Goal: Task Accomplishment & Management: Manage account settings

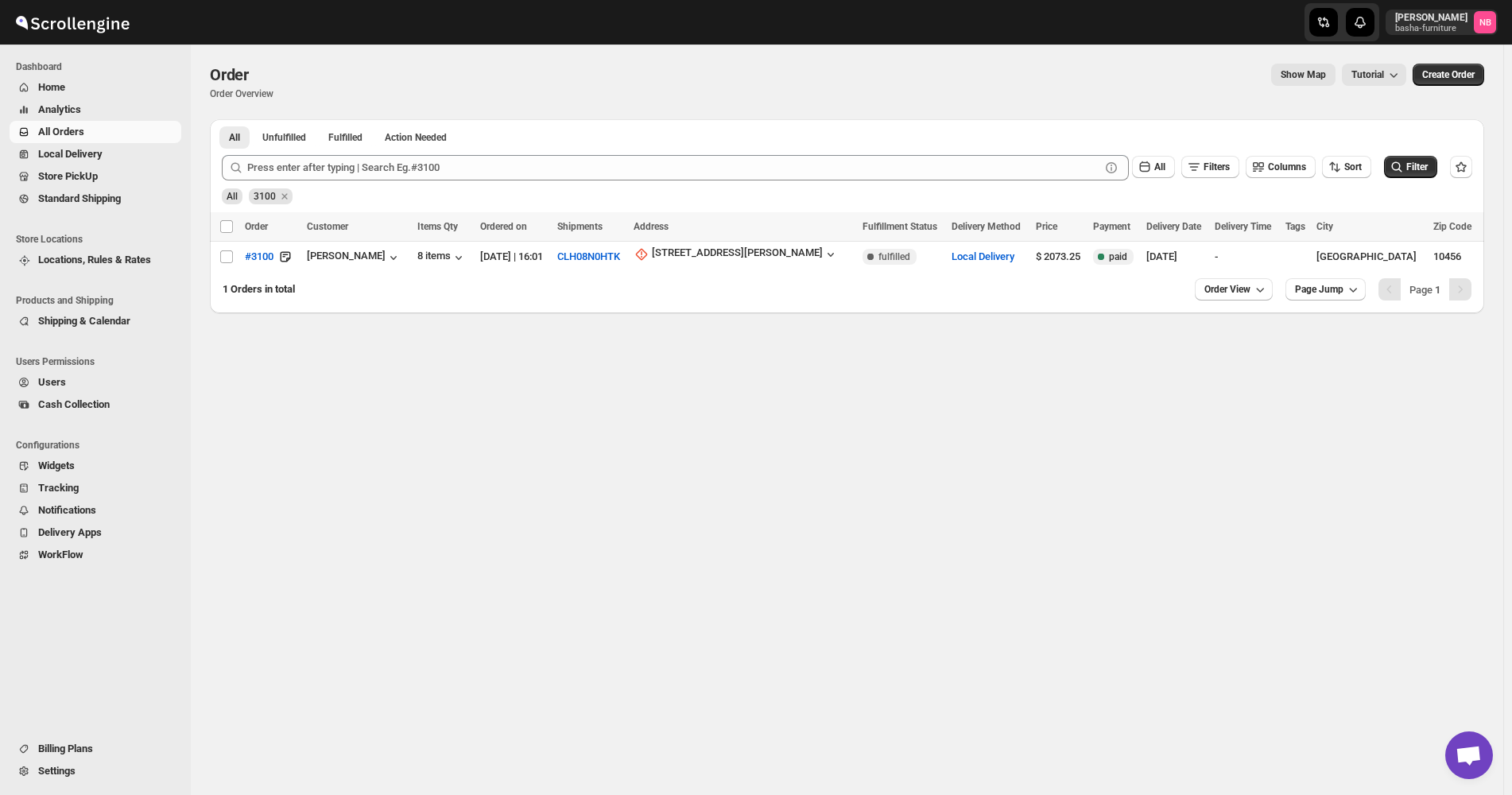
click at [78, 127] on span "All Orders" at bounding box center [61, 131] width 47 height 12
click at [284, 194] on icon "Remove 3100" at bounding box center [284, 196] width 5 height 5
click at [100, 133] on span "All Orders" at bounding box center [108, 131] width 140 height 16
click at [95, 108] on span "Analytics" at bounding box center [108, 110] width 140 height 16
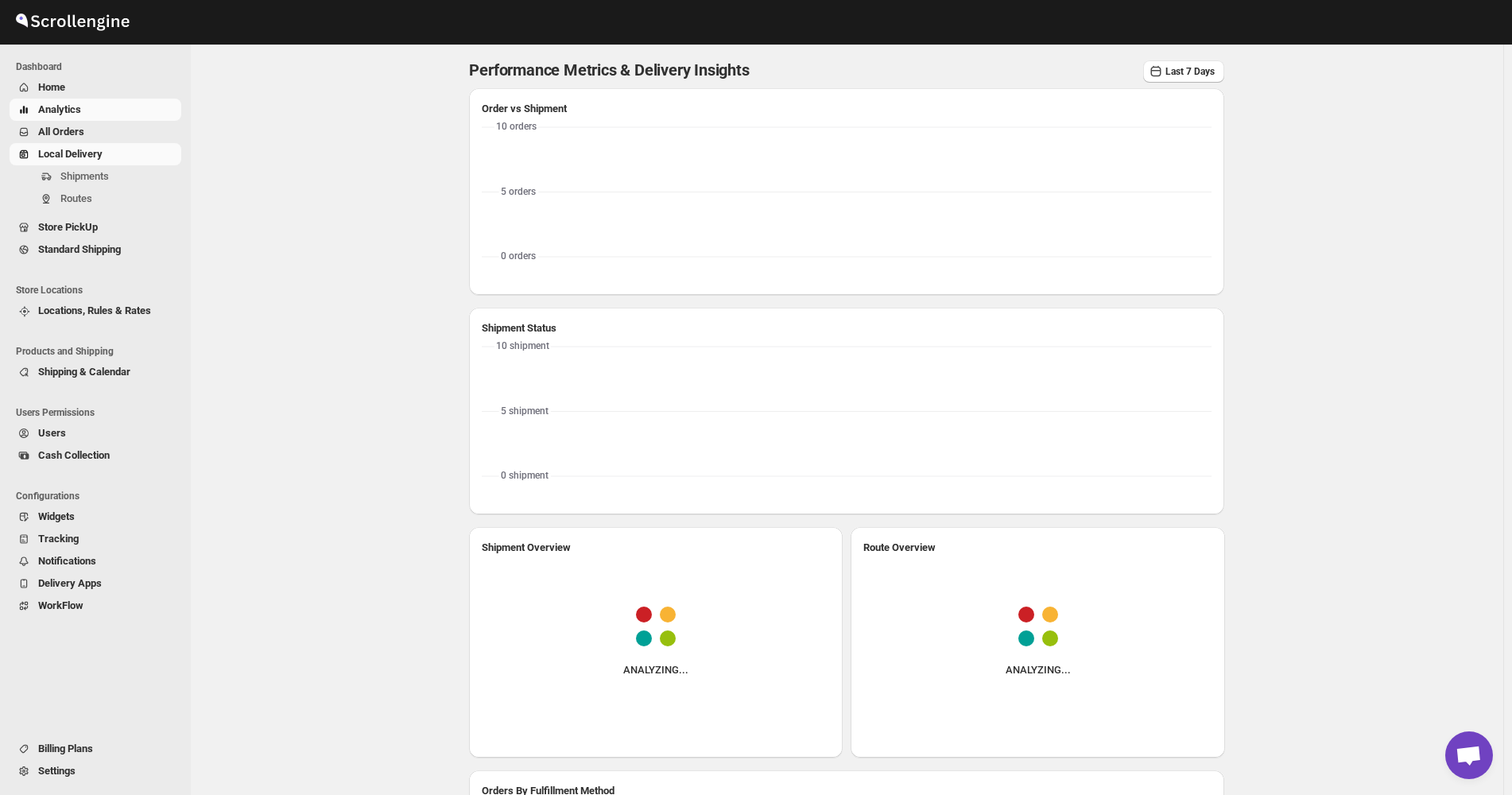
click at [96, 156] on span "Local Delivery" at bounding box center [70, 153] width 65 height 12
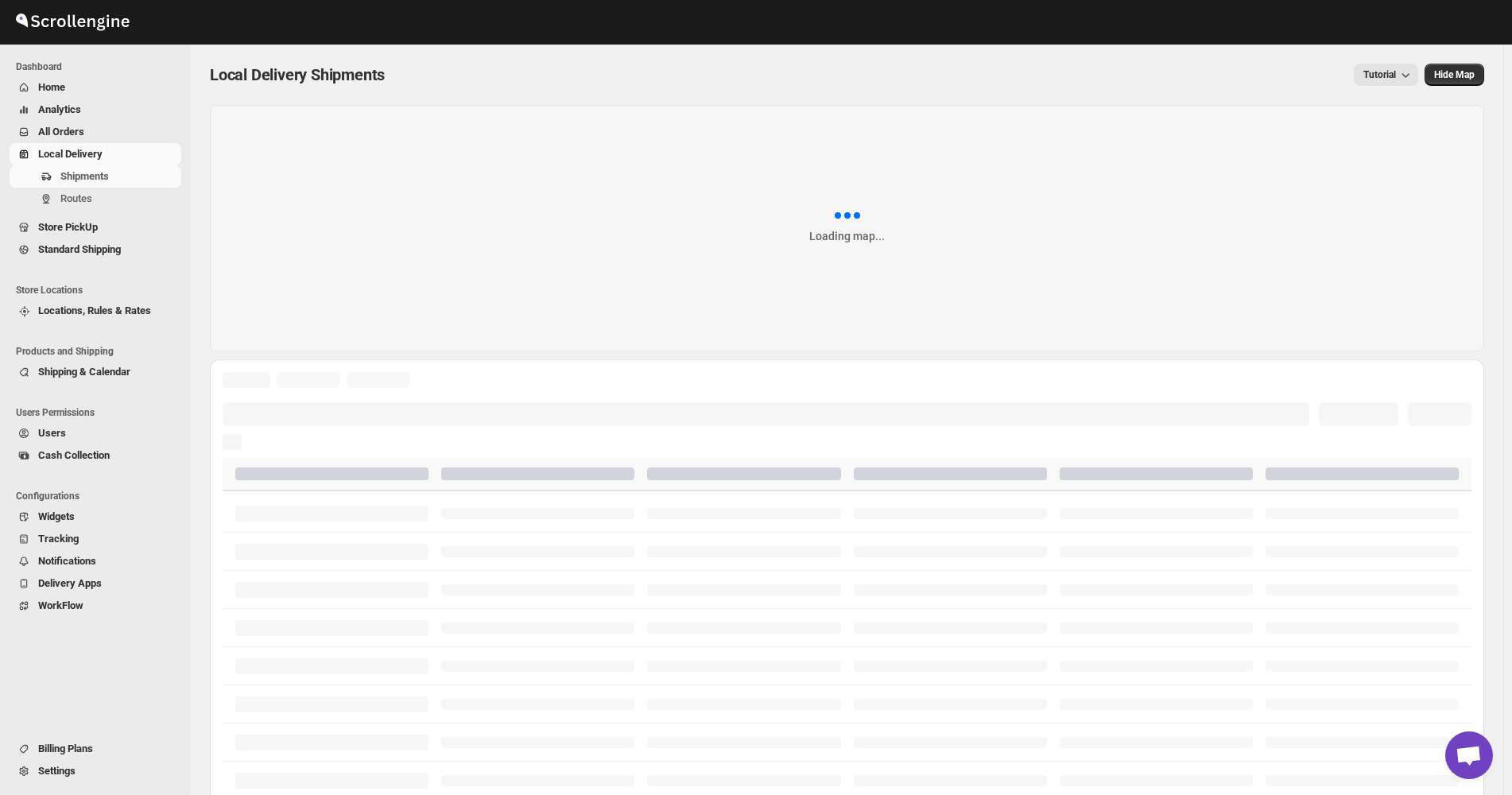
click at [100, 138] on span "All Orders" at bounding box center [108, 131] width 140 height 16
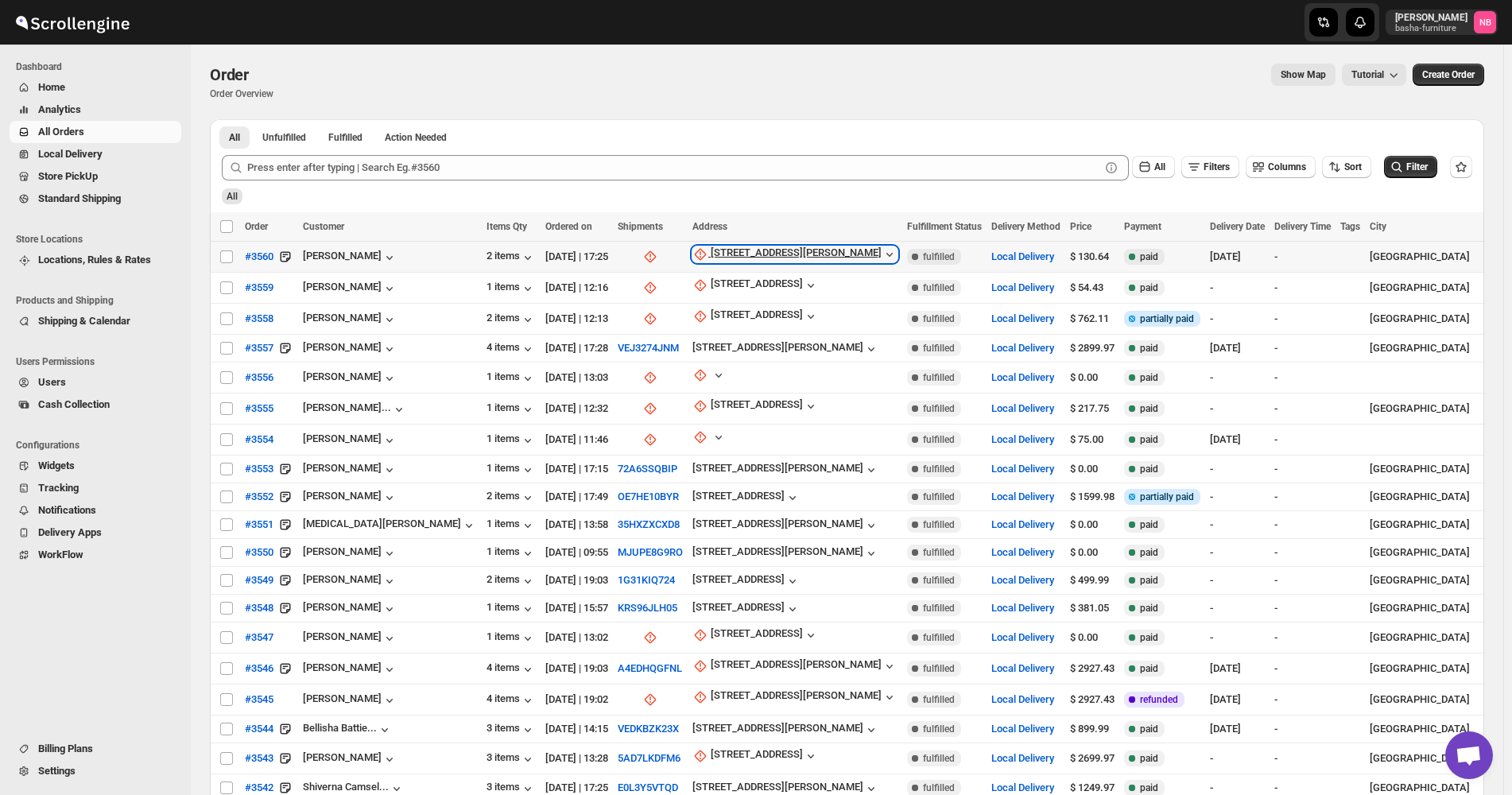
click at [739, 247] on div "[STREET_ADDRESS][PERSON_NAME]" at bounding box center [796, 254] width 171 height 16
click at [684, 337] on span "Update manually" at bounding box center [714, 340] width 76 height 12
select select "US"
select select "[US_STATE]"
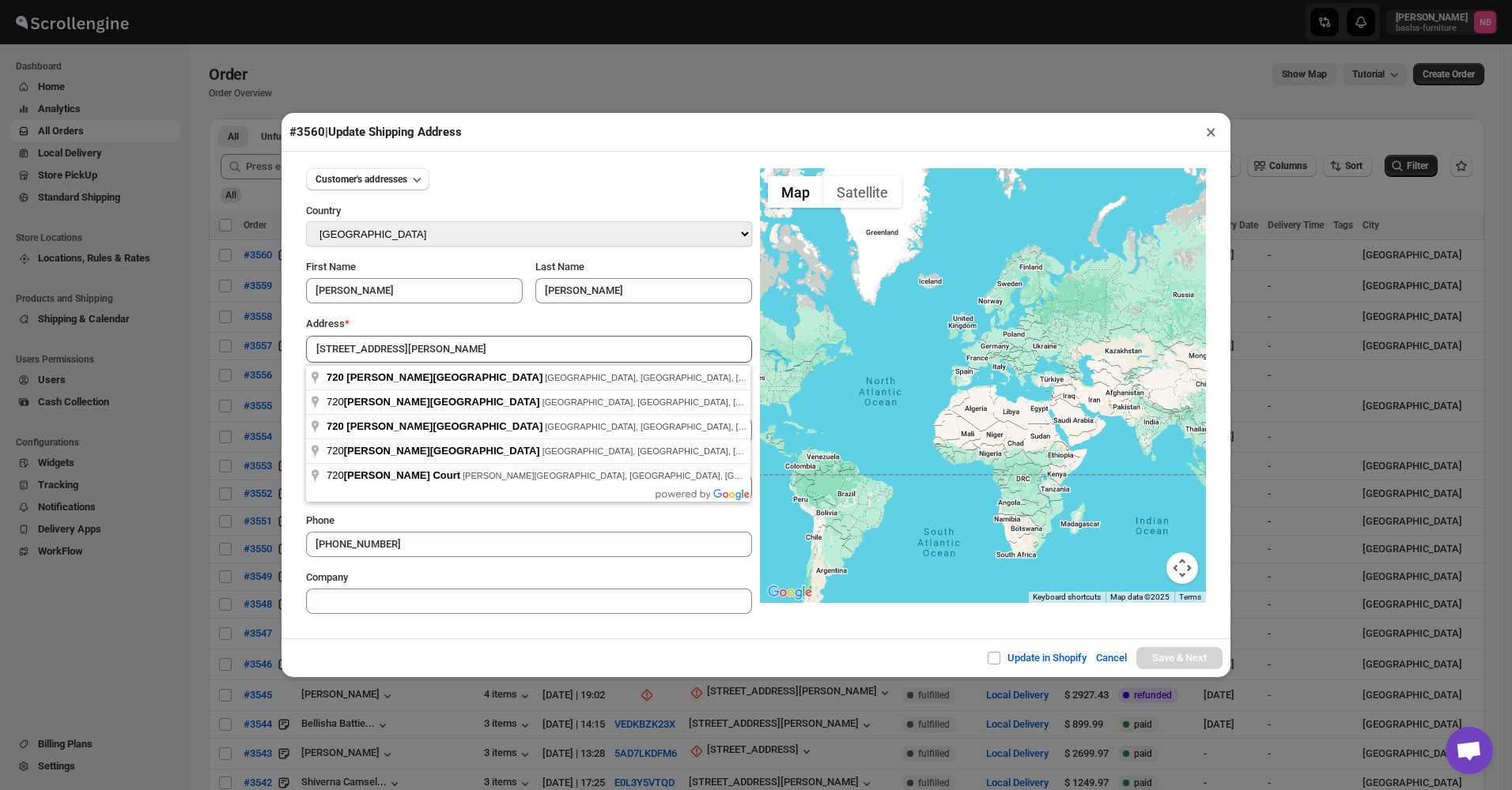
type input "[STREET_ADDRESS][PERSON_NAME]"
type input "[GEOGRAPHIC_DATA]"
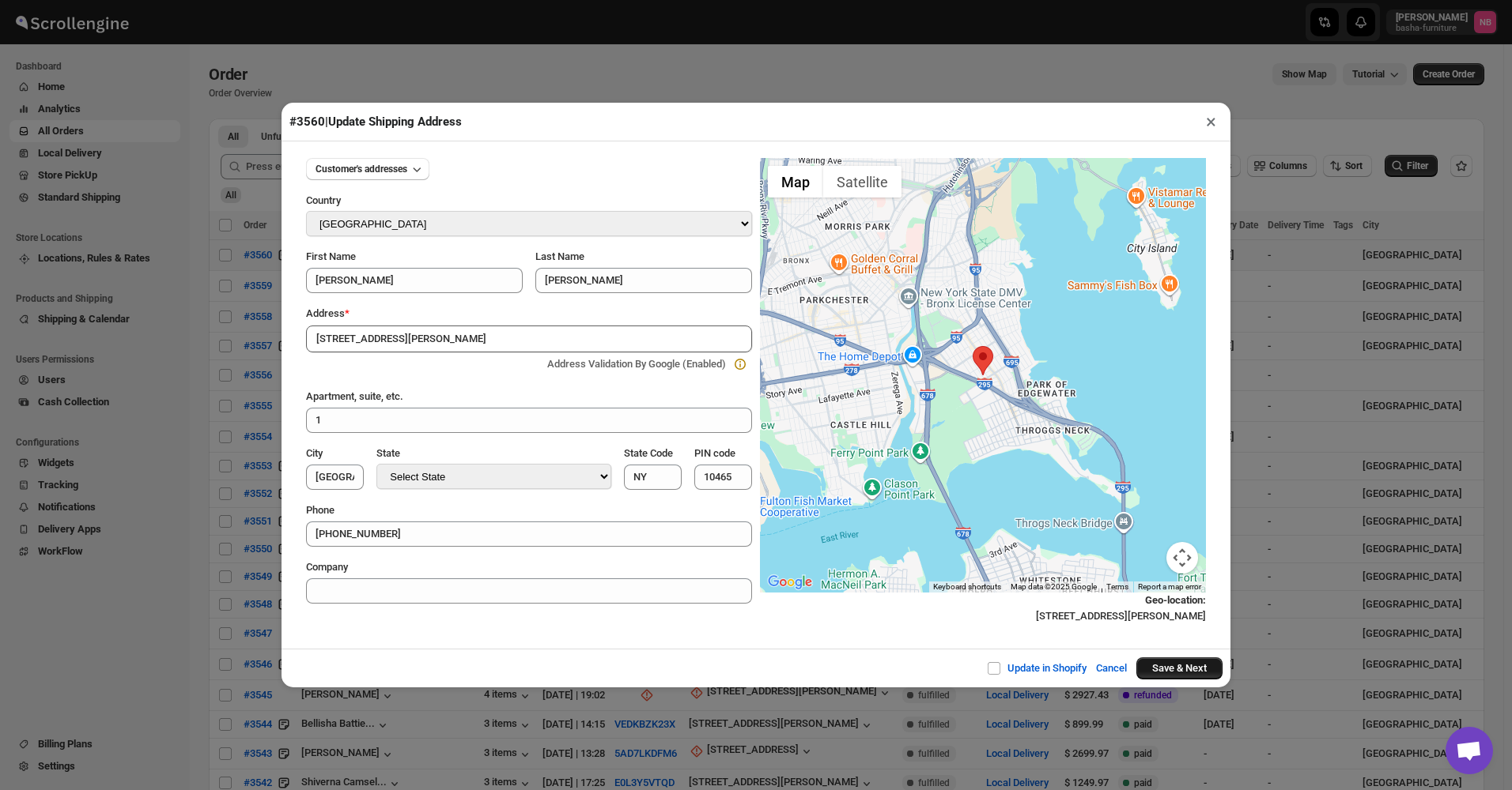
click at [1154, 665] on button "Save & Next" at bounding box center [1179, 668] width 86 height 22
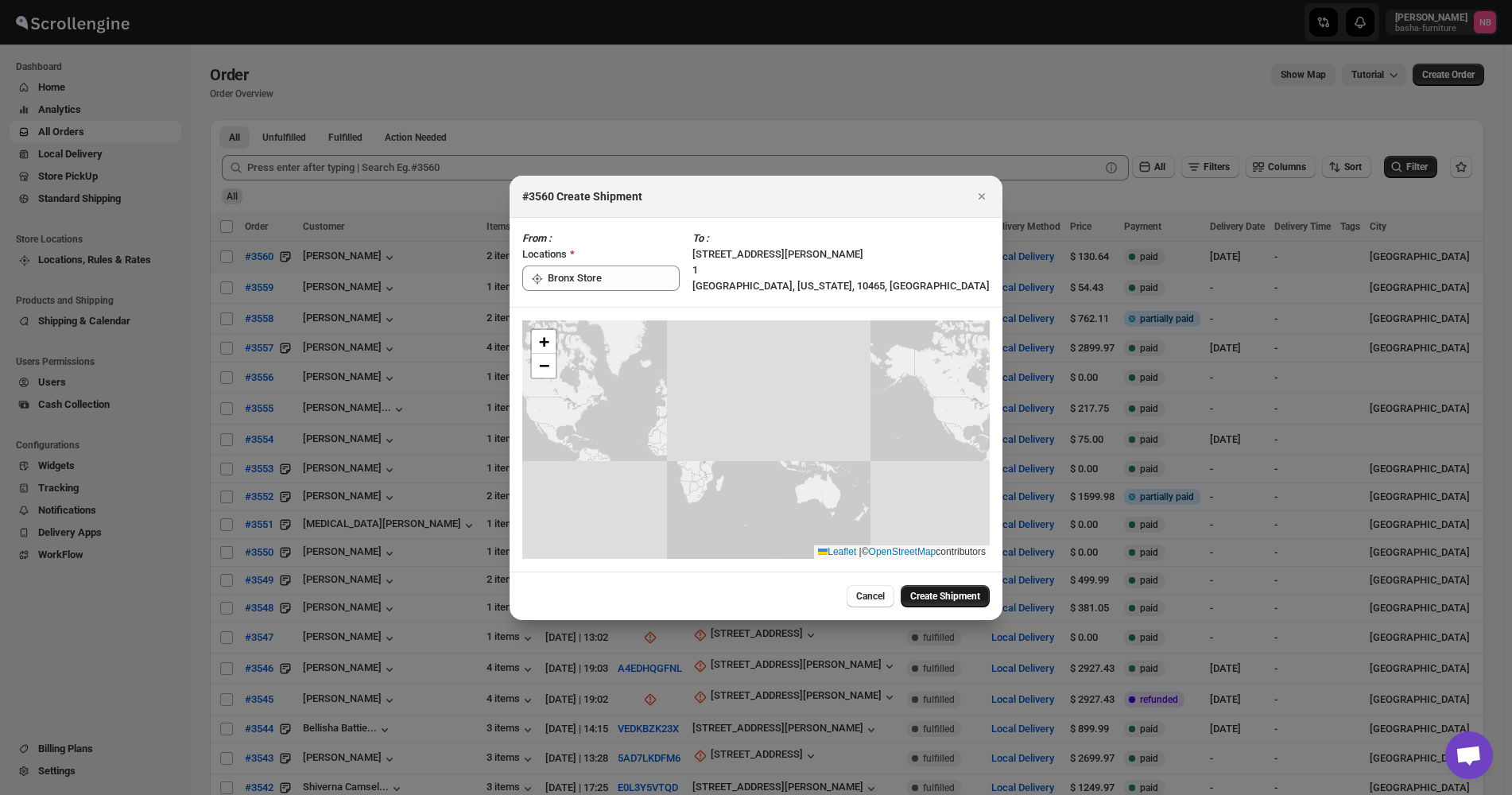
click at [949, 602] on span "Create Shipment" at bounding box center [945, 597] width 70 height 13
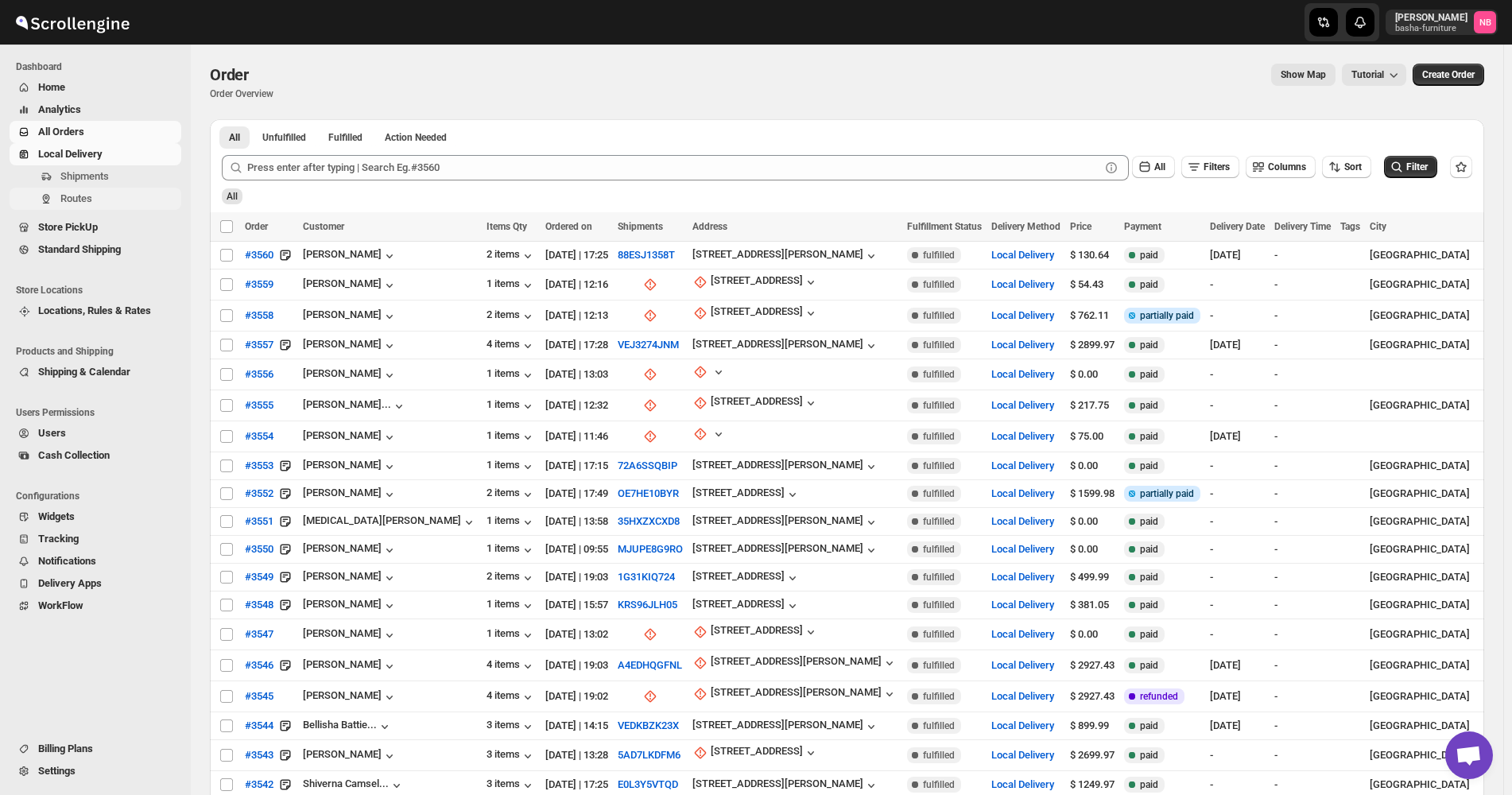
click at [76, 203] on span "Routes" at bounding box center [76, 198] width 32 height 12
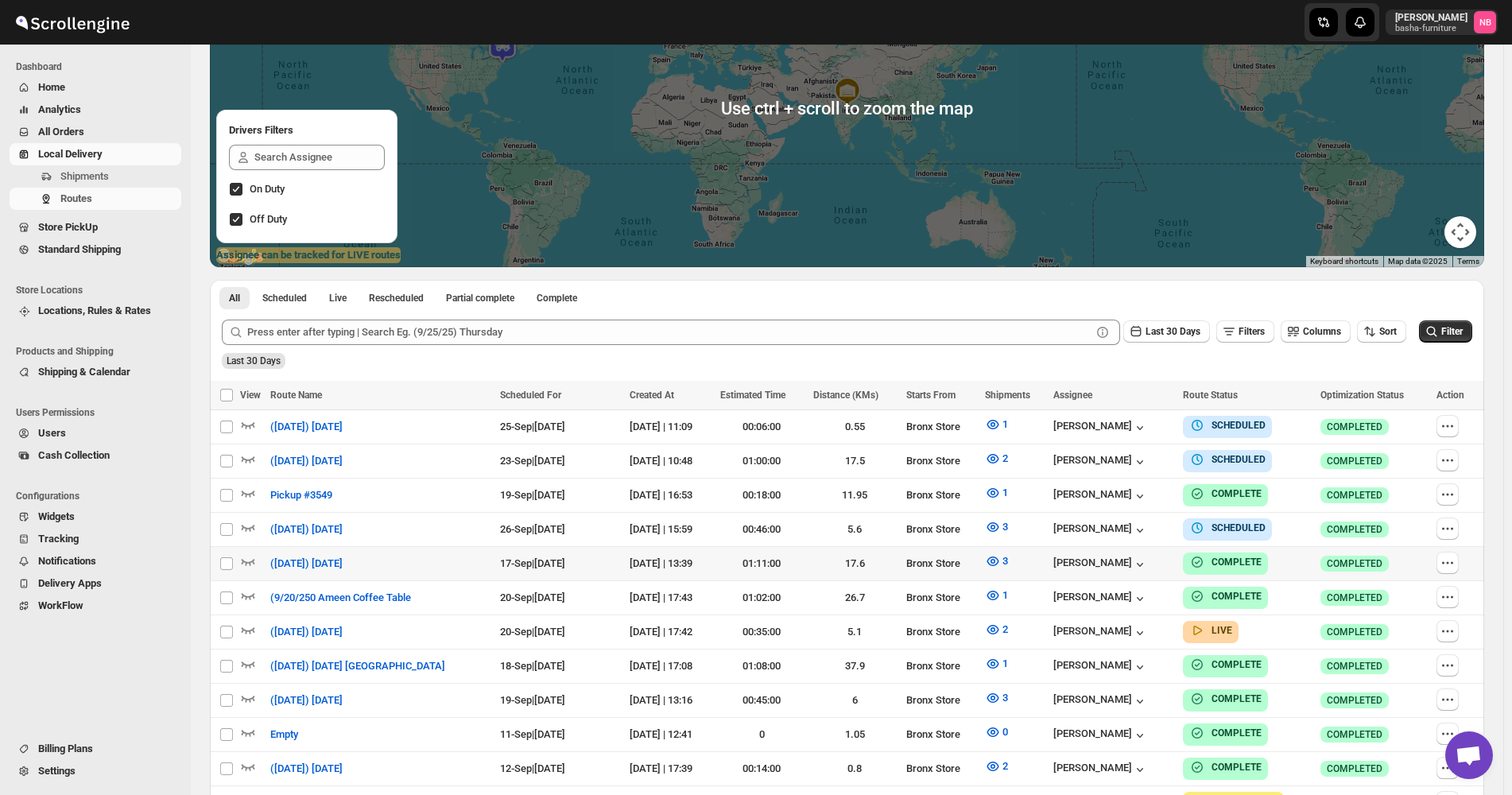
scroll to position [398, 0]
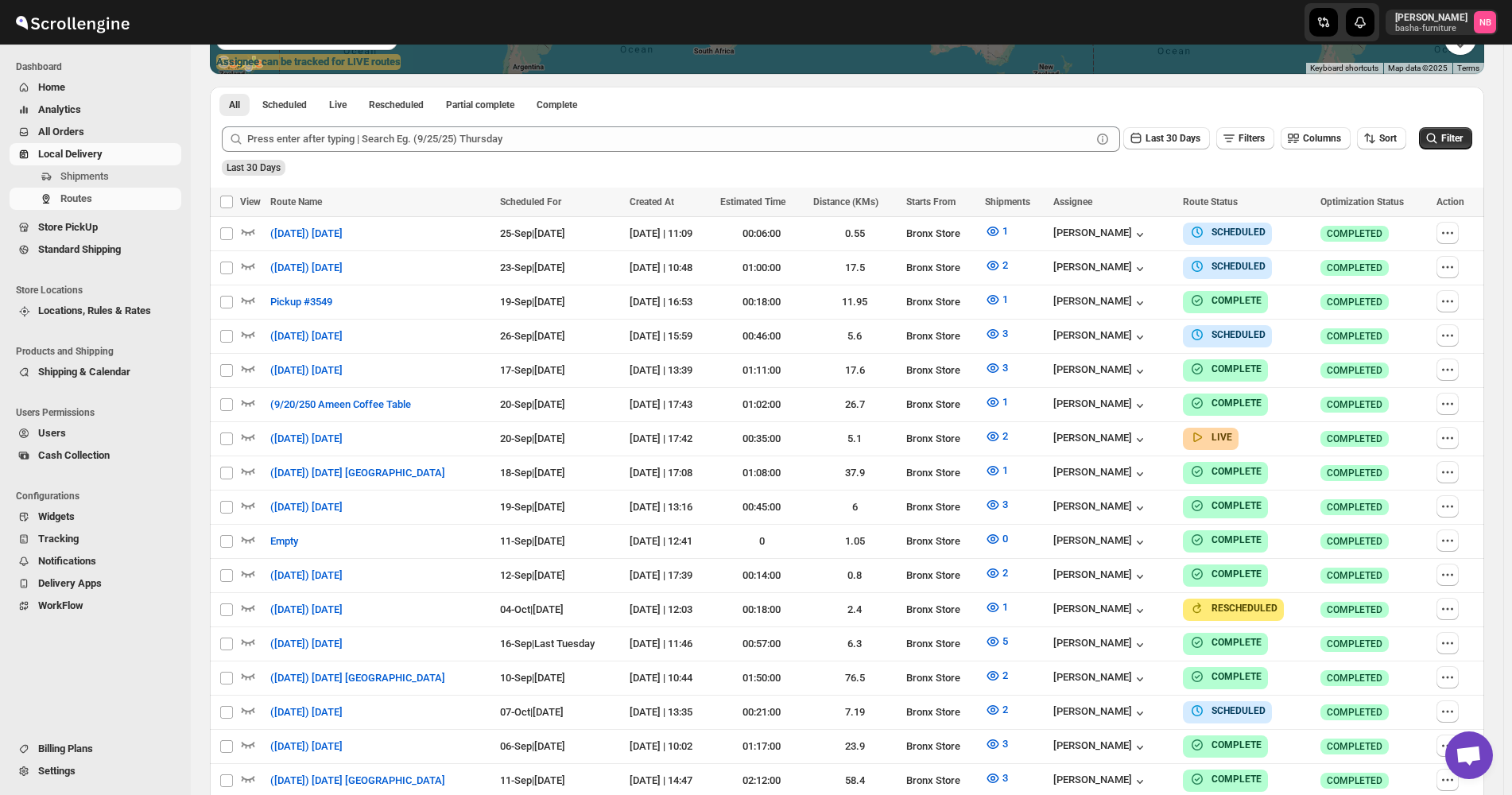
click at [1391, 152] on div "Last 30 Days" at bounding box center [846, 162] width 1254 height 27
click at [1391, 152] on div "Last 30 Days" at bounding box center [846, 162] width 1254 height 27
click at [1385, 141] on button "Sort" at bounding box center [1382, 138] width 49 height 22
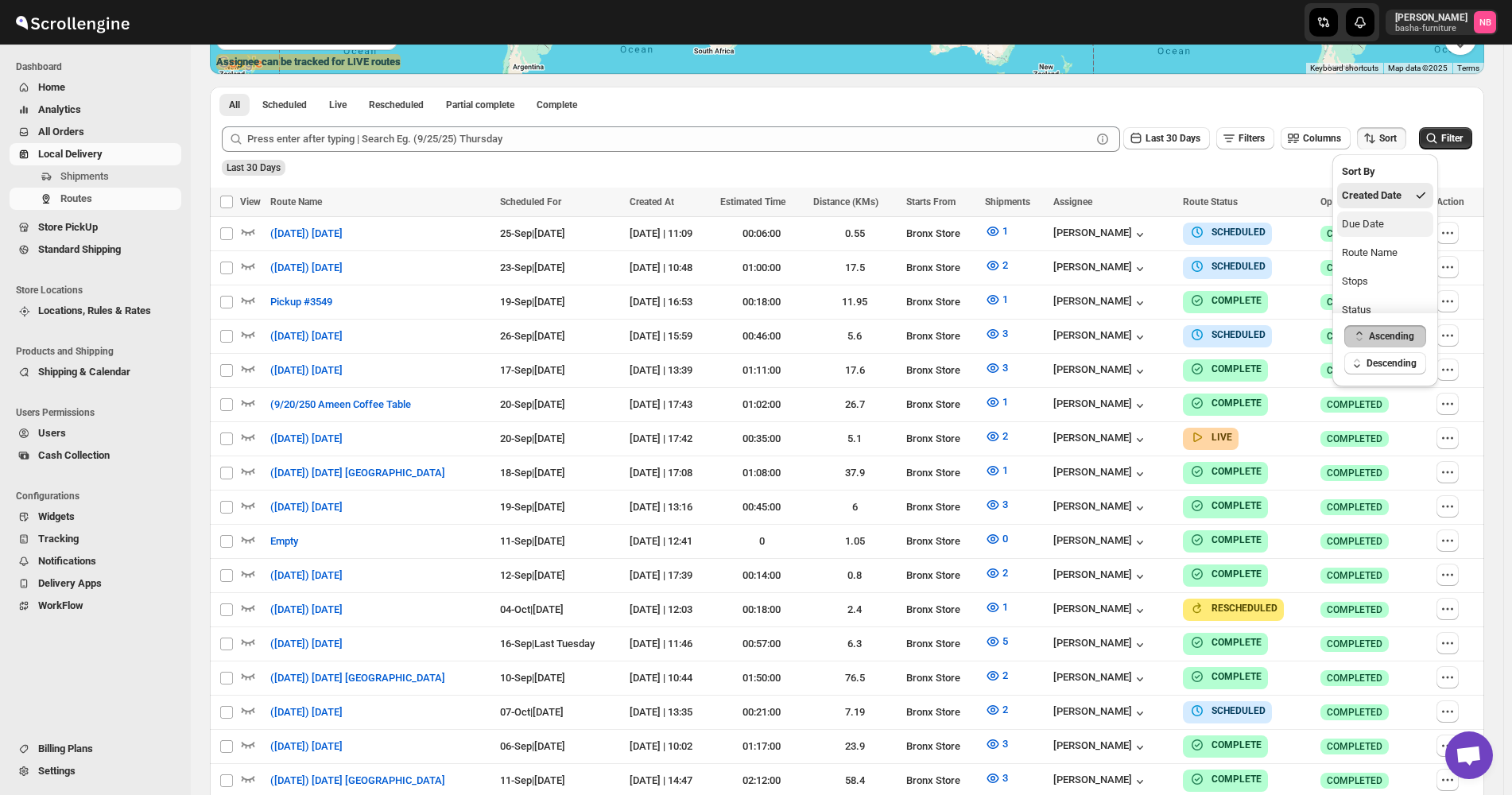
click at [1371, 212] on button "Due Date" at bounding box center [1385, 225] width 96 height 26
click at [1173, 144] on span "Last 30 Days" at bounding box center [1173, 139] width 55 height 11
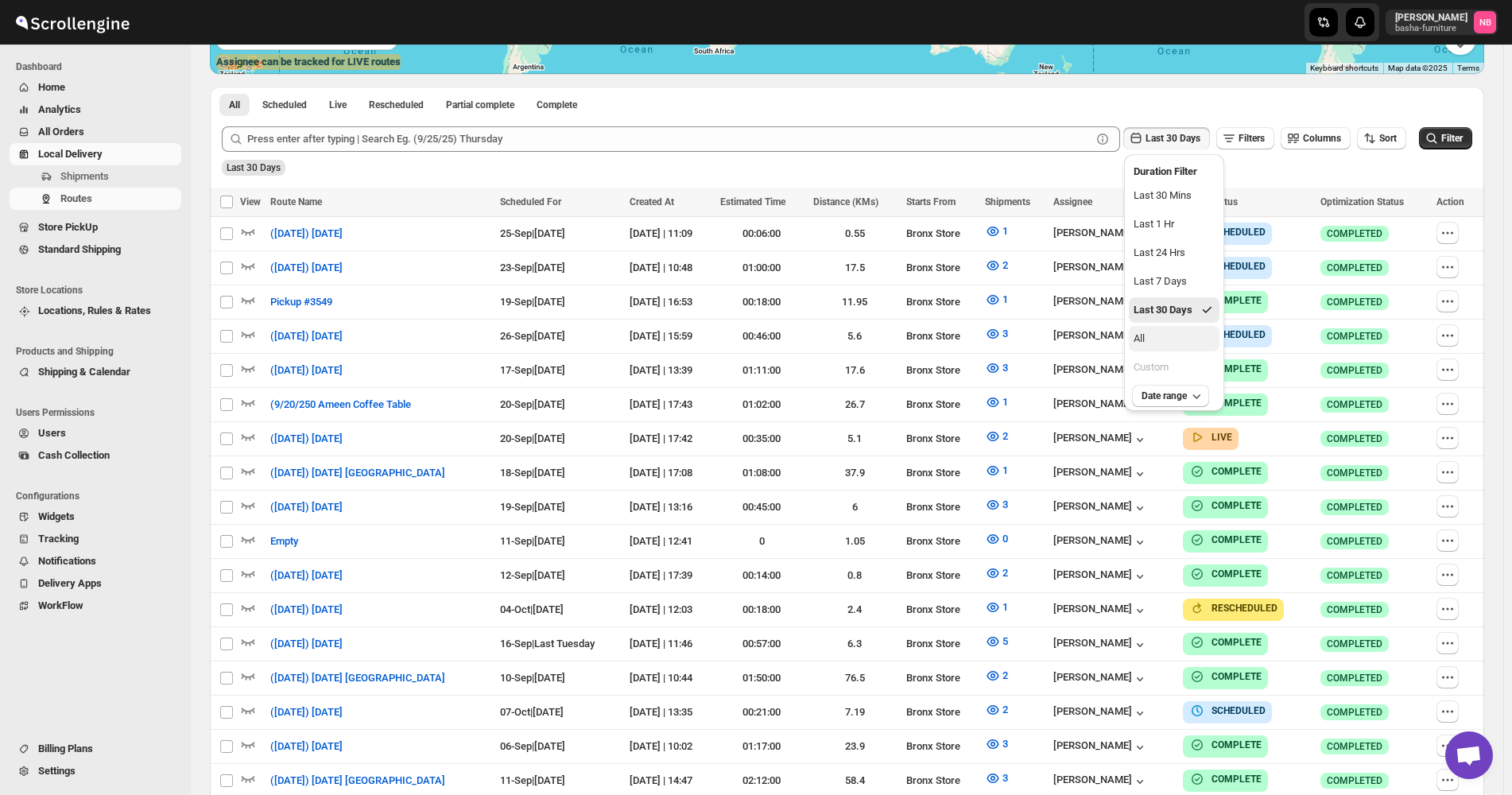
click at [1184, 335] on button "All" at bounding box center [1173, 339] width 90 height 26
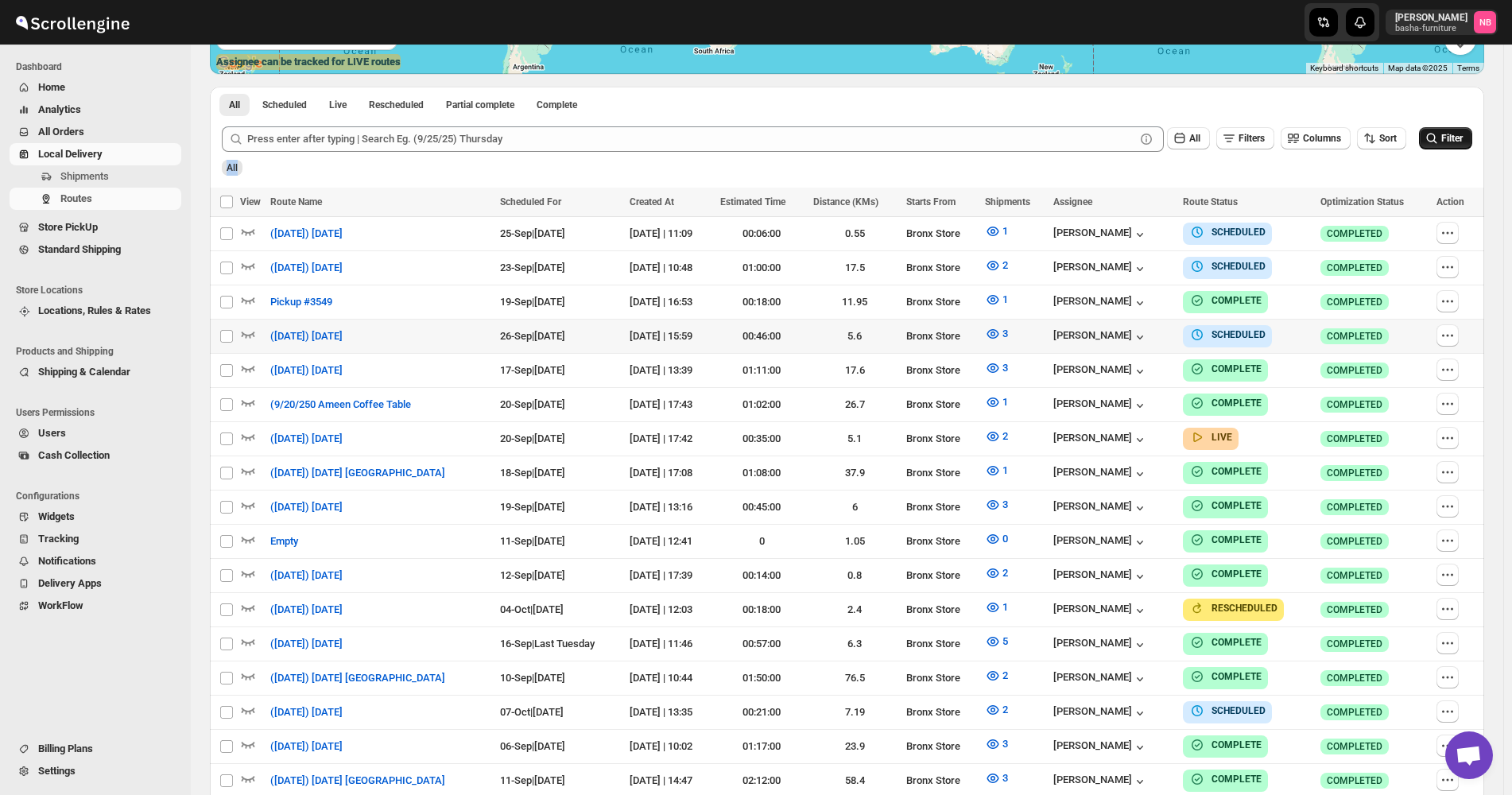
click at [1463, 144] on span "Filter" at bounding box center [1453, 139] width 22 height 11
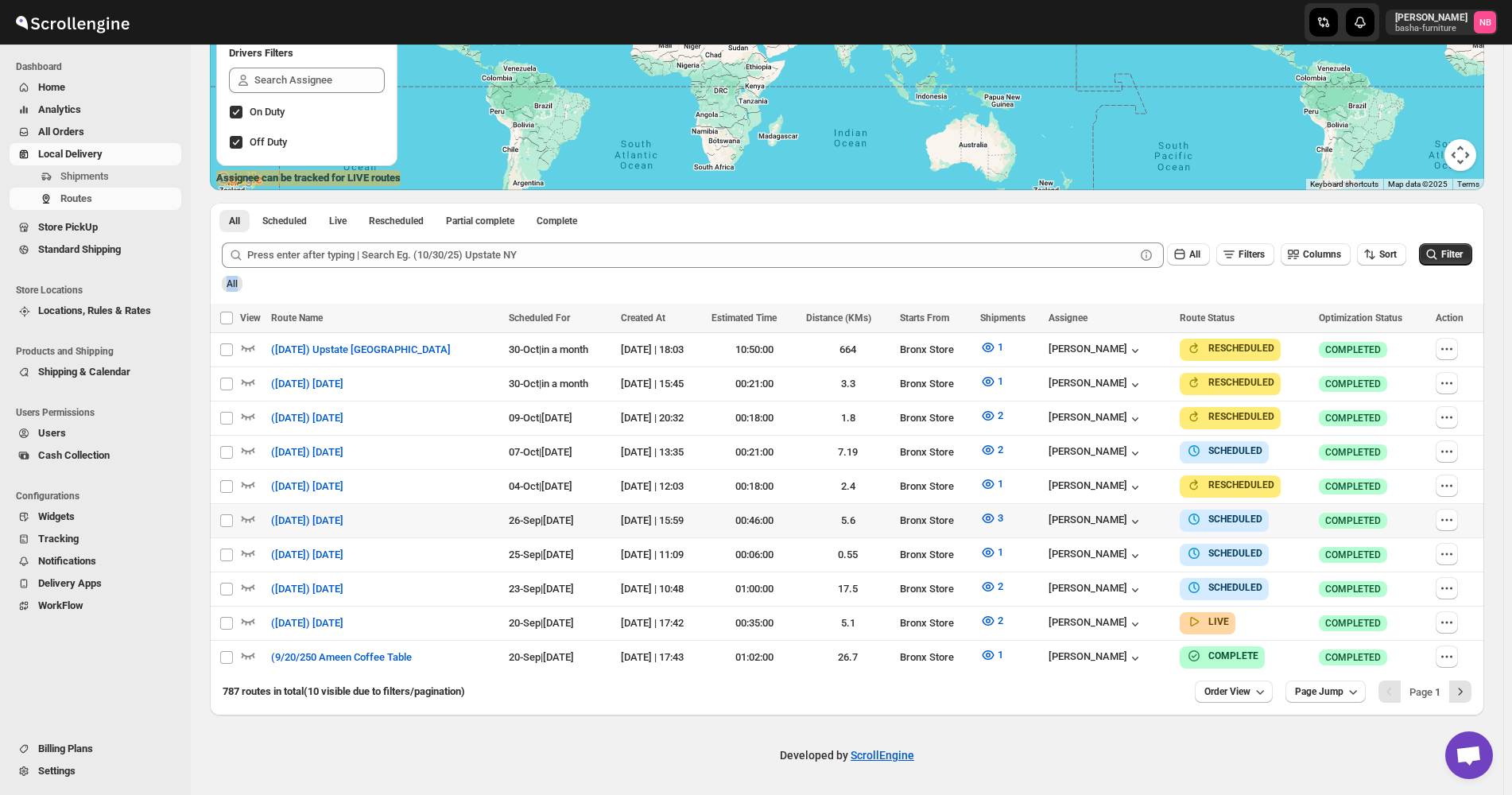
scroll to position [274, 0]
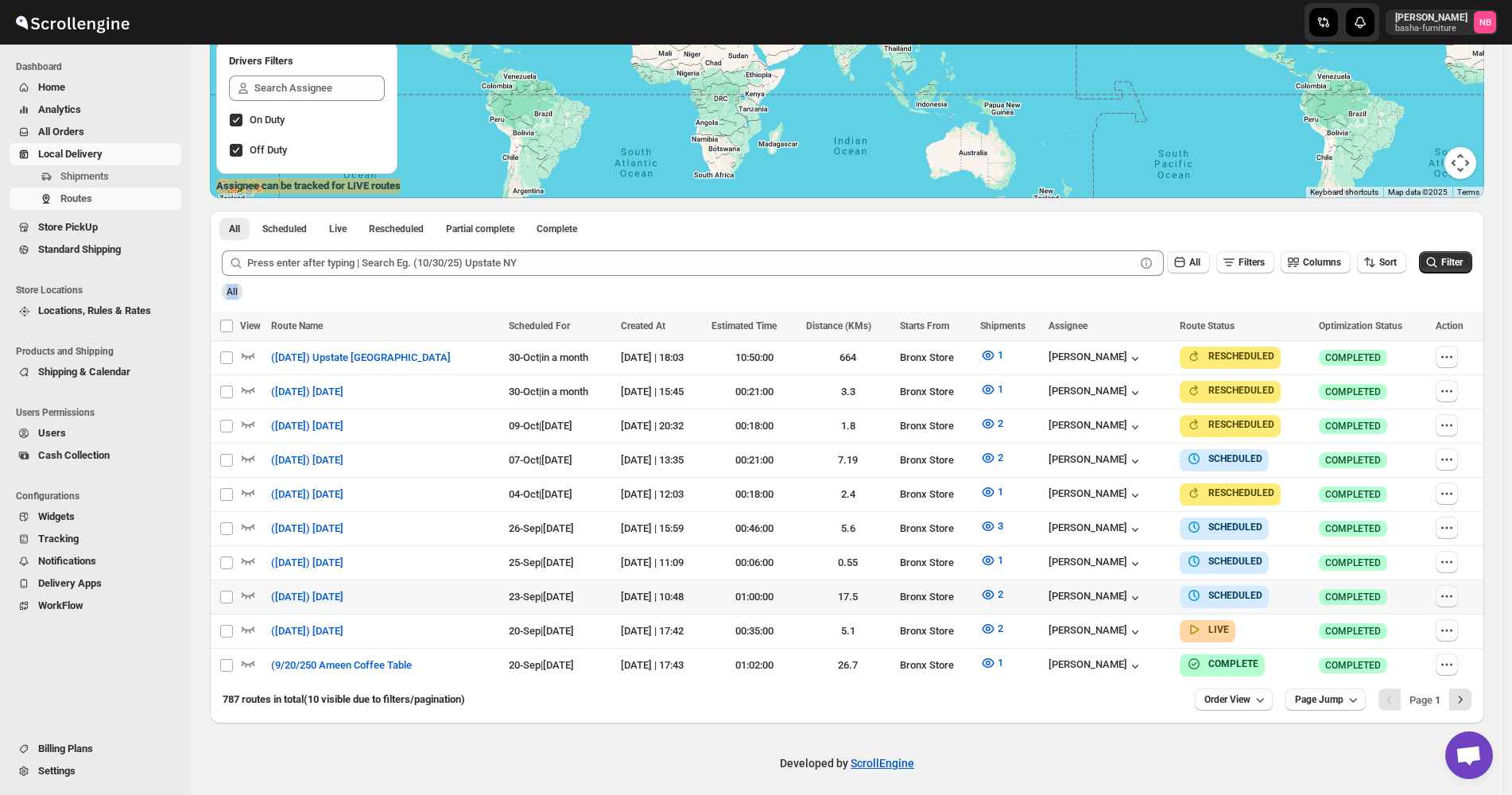
click at [1455, 589] on icon "button" at bounding box center [1446, 596] width 16 height 16
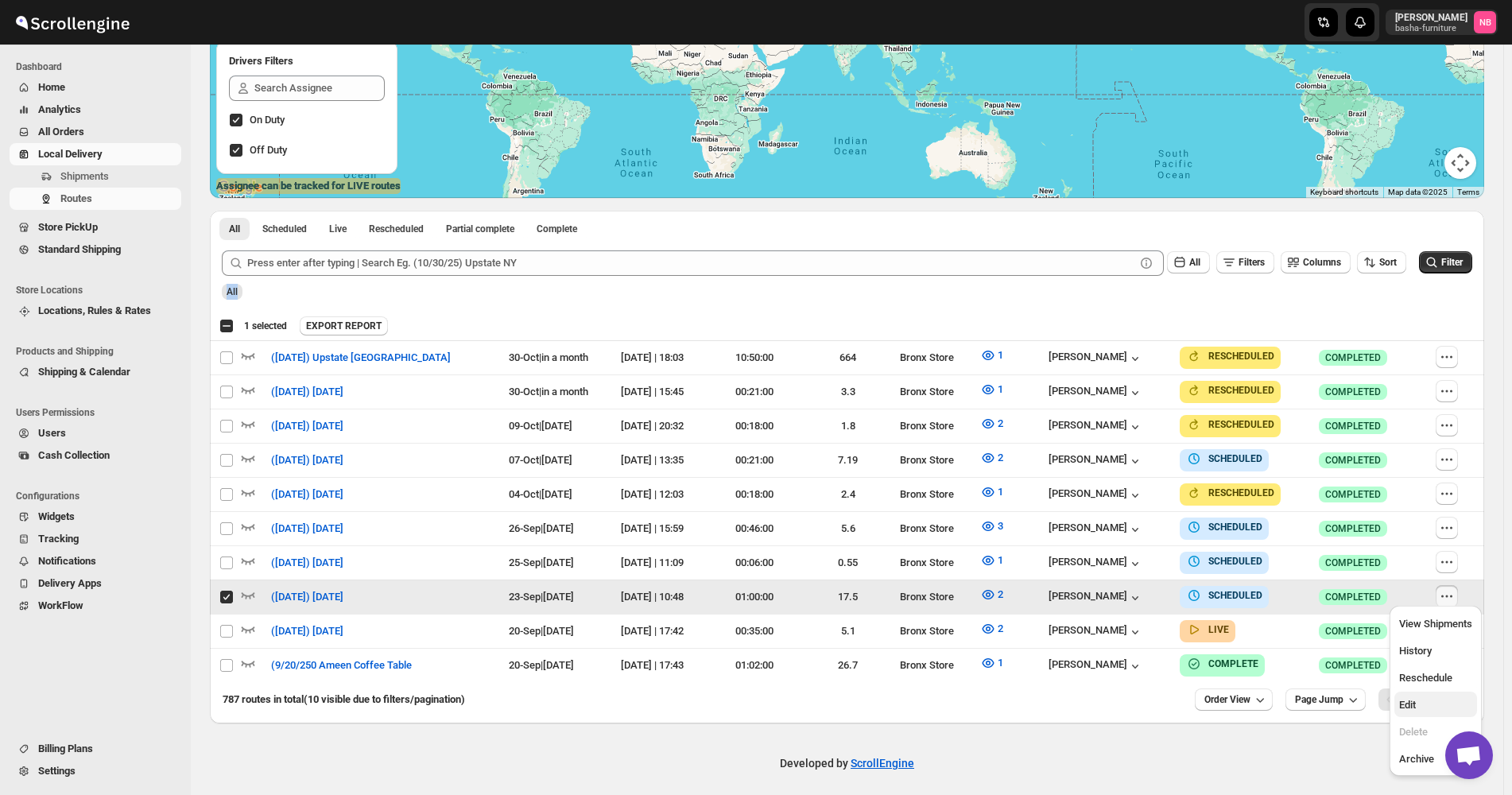
click at [1413, 708] on span "Edit" at bounding box center [1408, 705] width 16 height 12
checkbox input "false"
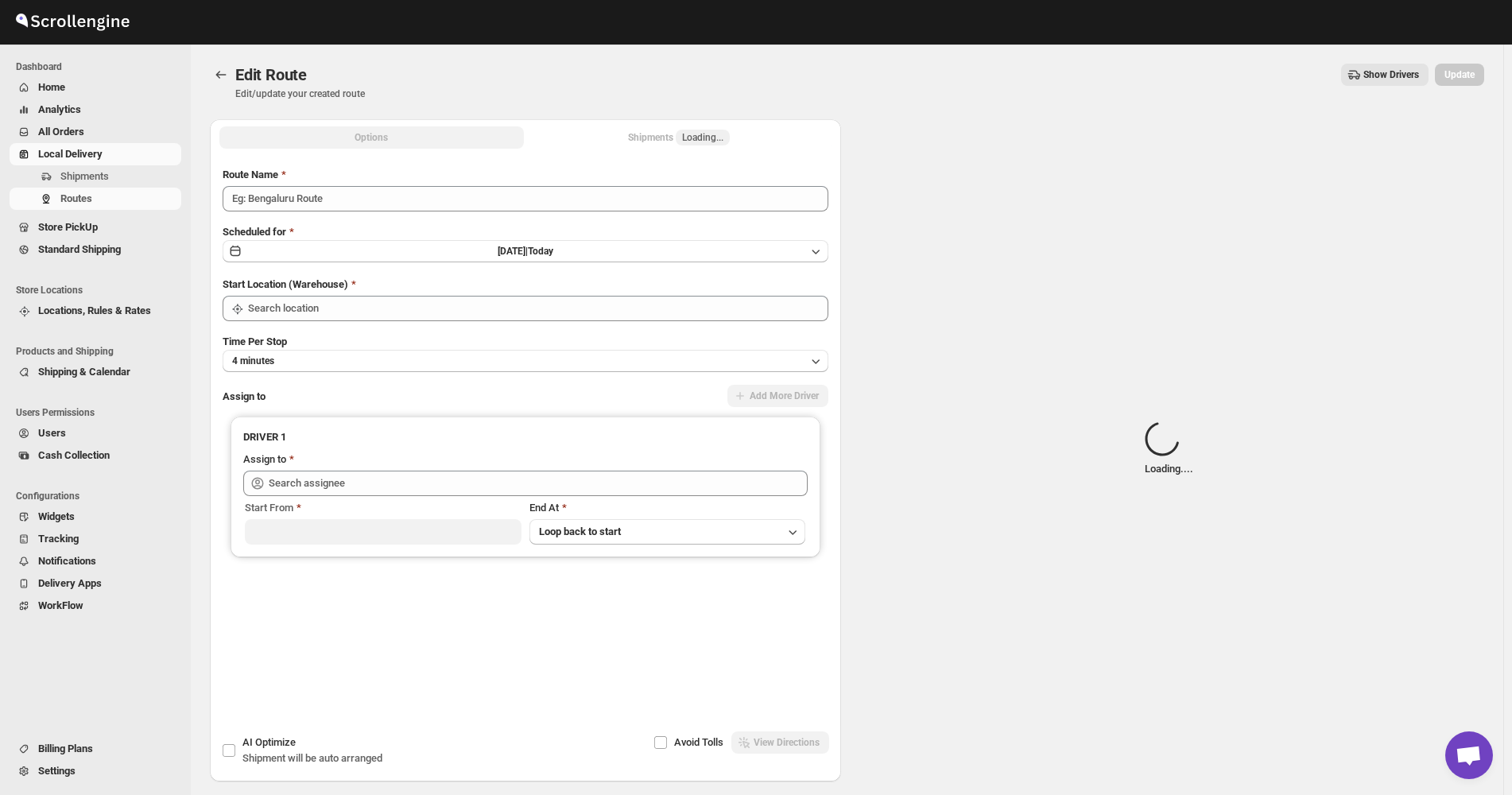
type input "([DATE]) [DATE]"
type input "Bronx Store"
type input "[PERSON_NAME] ([EMAIL_ADDRESS][DOMAIN_NAME])"
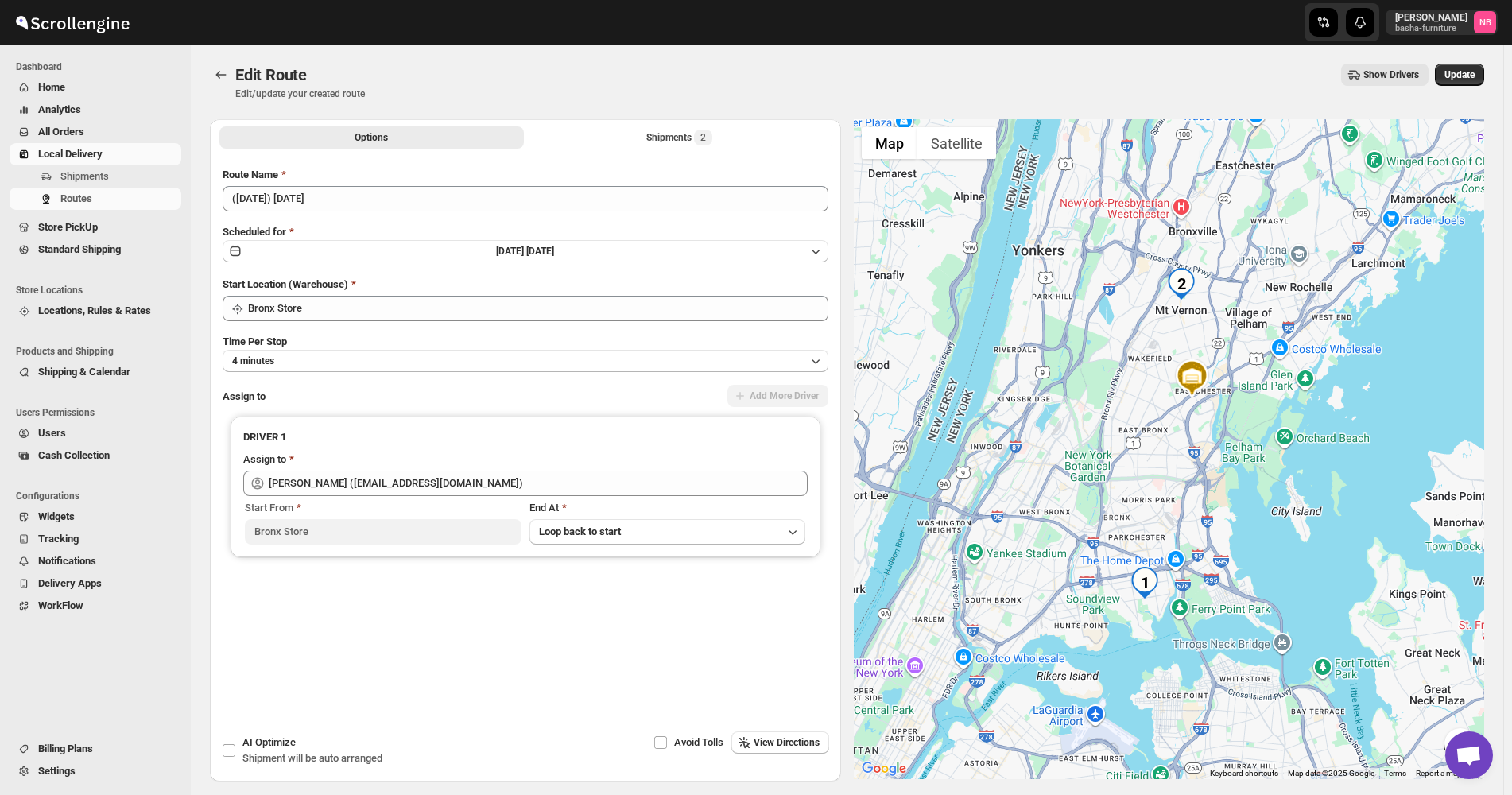
click at [596, 121] on div "Options Shipments 2 More views Options Shipments 2 More views" at bounding box center [526, 137] width 631 height 35
click at [605, 139] on button "Shipments 2" at bounding box center [680, 138] width 305 height 22
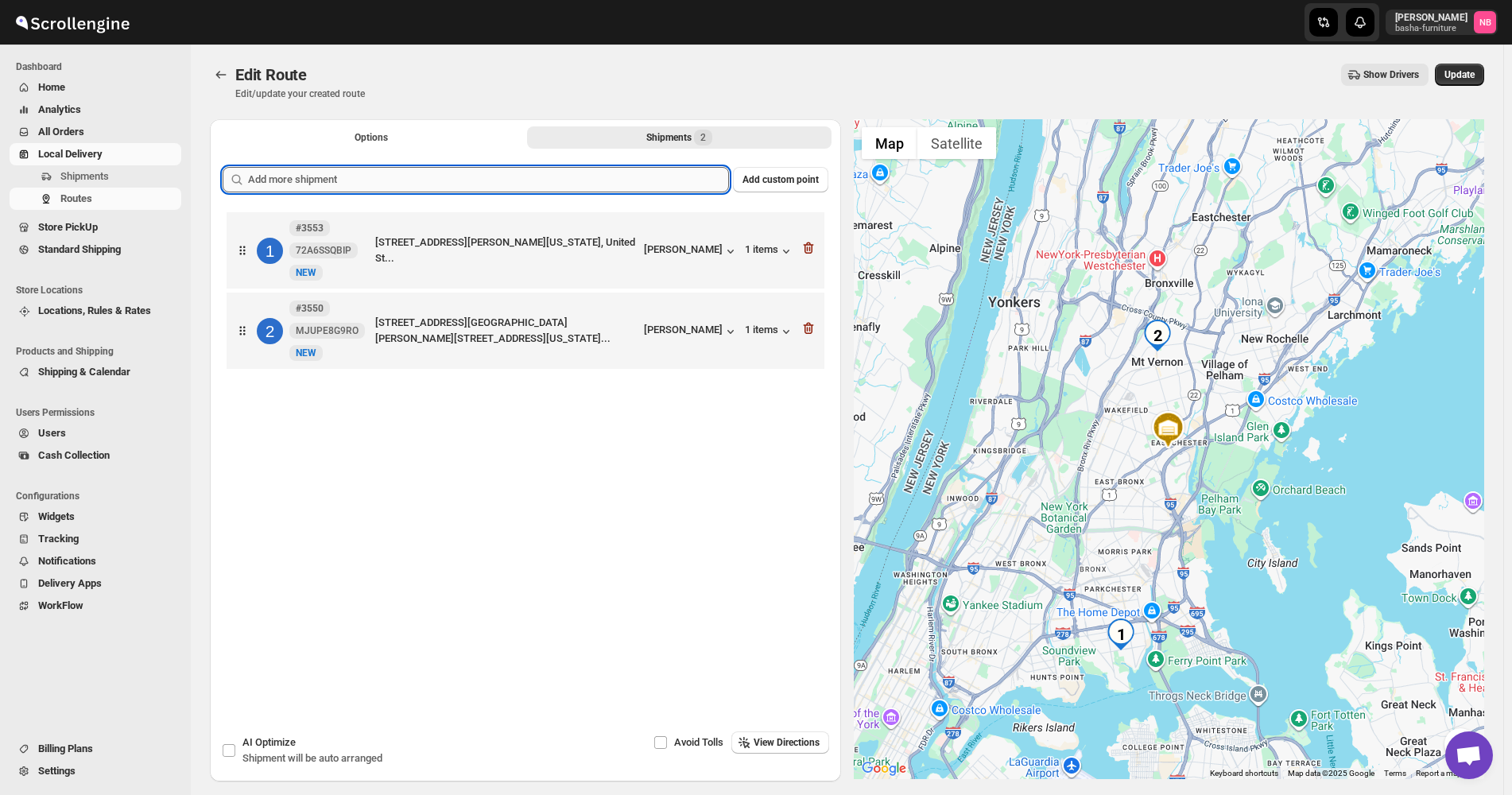
click at [558, 188] on input "text" at bounding box center [488, 180] width 481 height 26
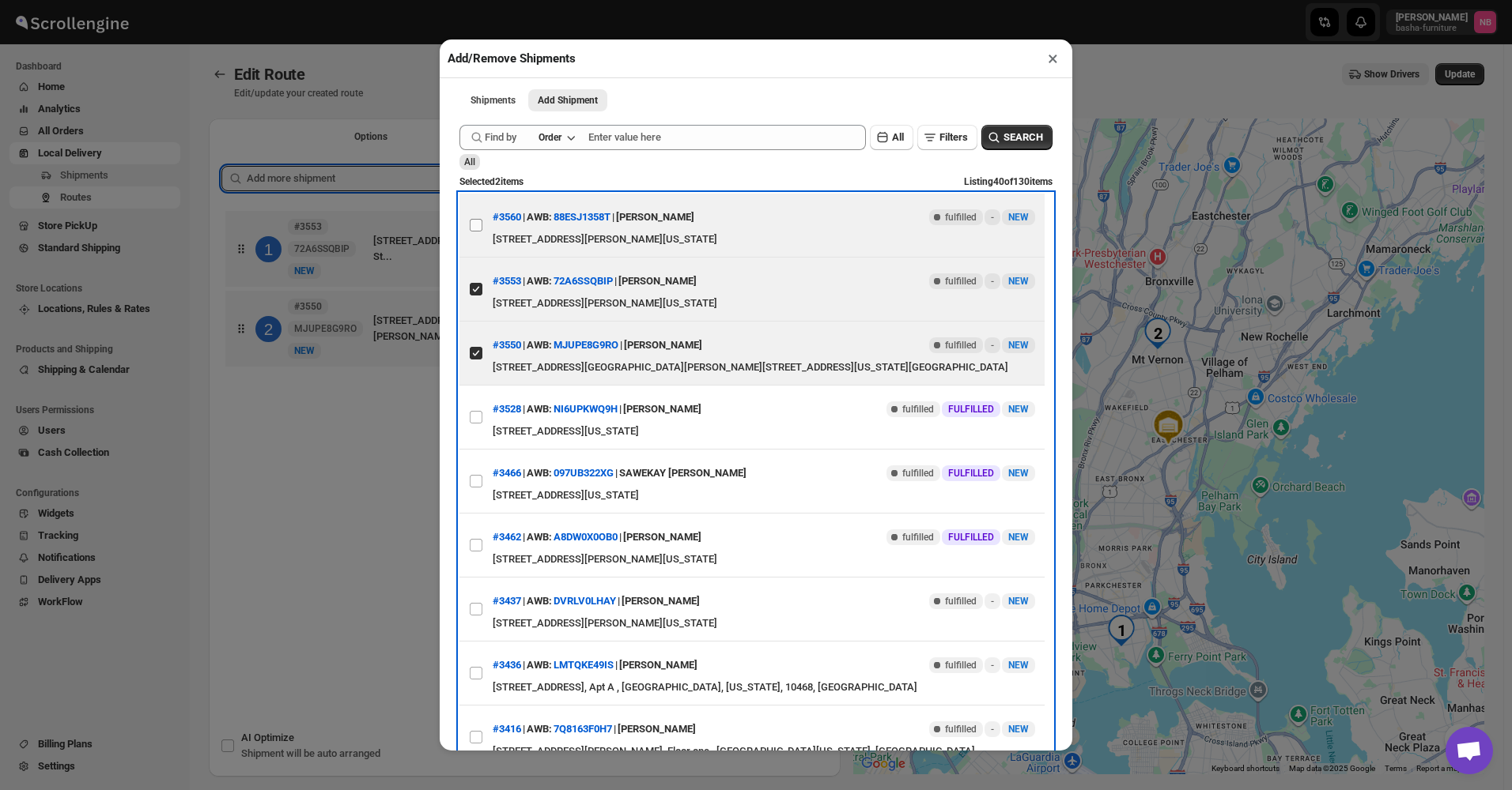
click at [483, 232] on label "View details for 68d1d337e732906b3e779545" at bounding box center [476, 225] width 34 height 63
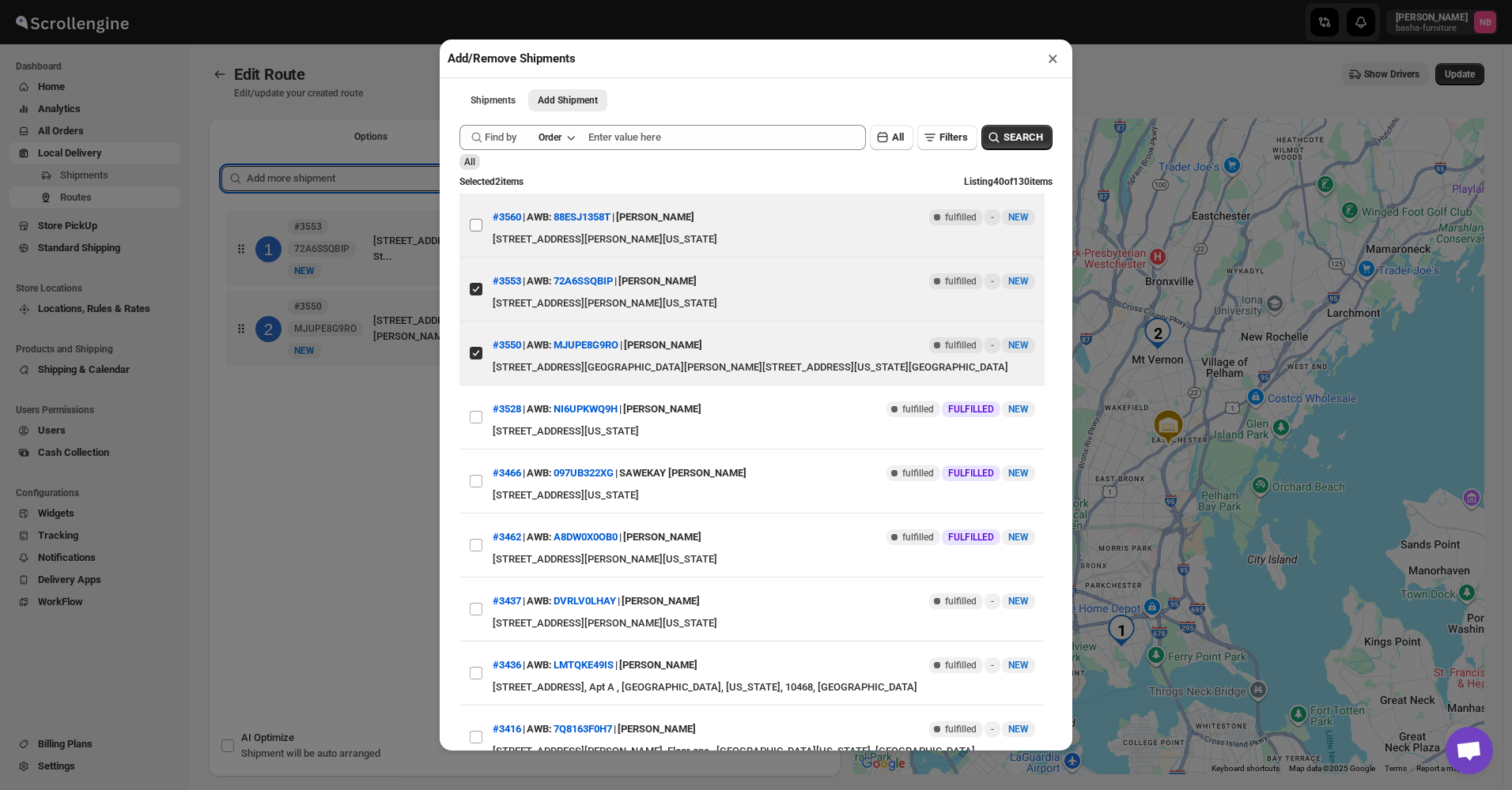
click at [483, 231] on input "View details for 68d1d337e732906b3e779545" at bounding box center [476, 225] width 13 height 13
checkbox input "true"
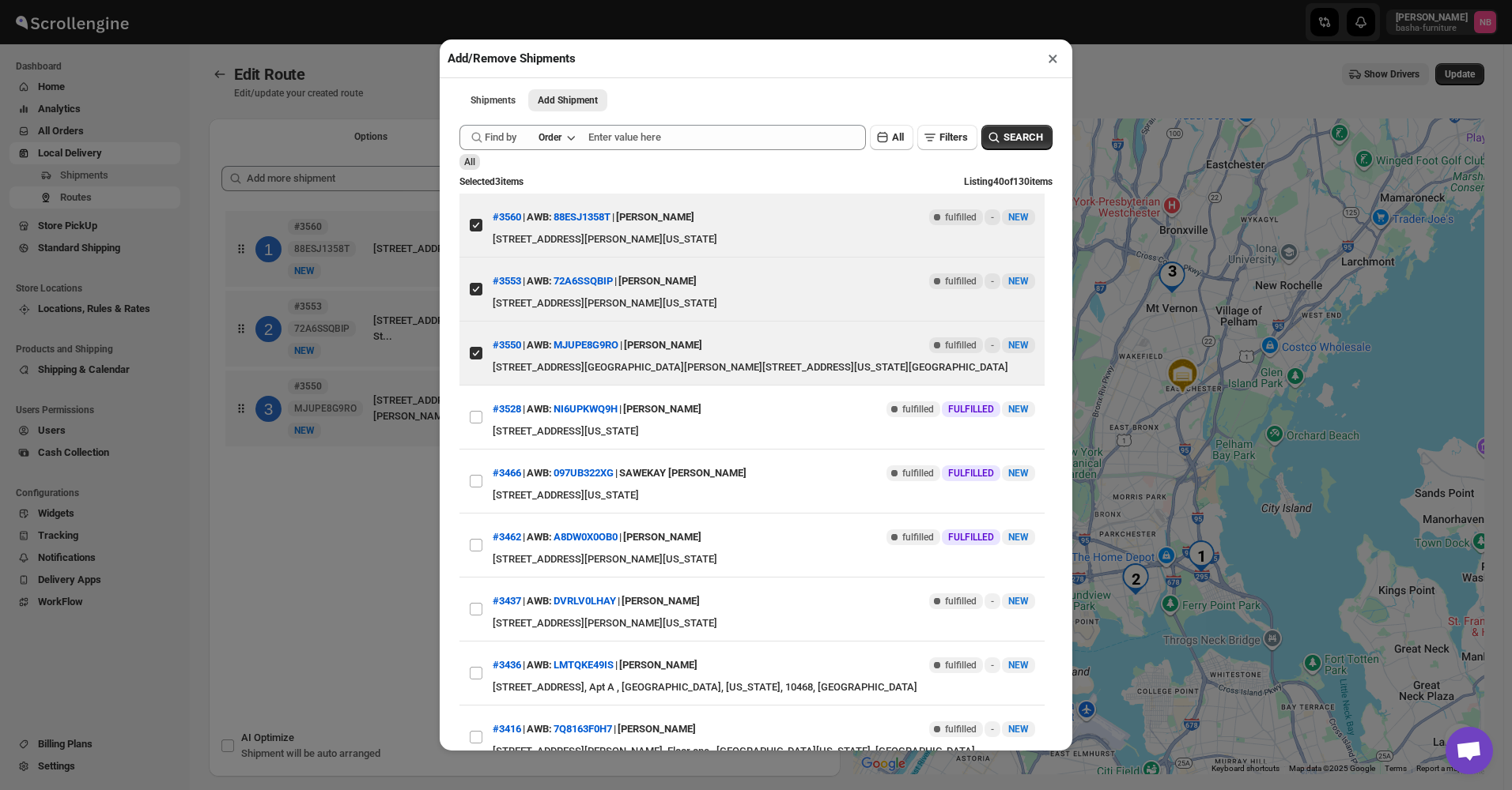
click at [358, 535] on div "Add/Remove Shipments × Shipments Add Shipment More views Shipments Add Shipment…" at bounding box center [756, 395] width 1512 height 790
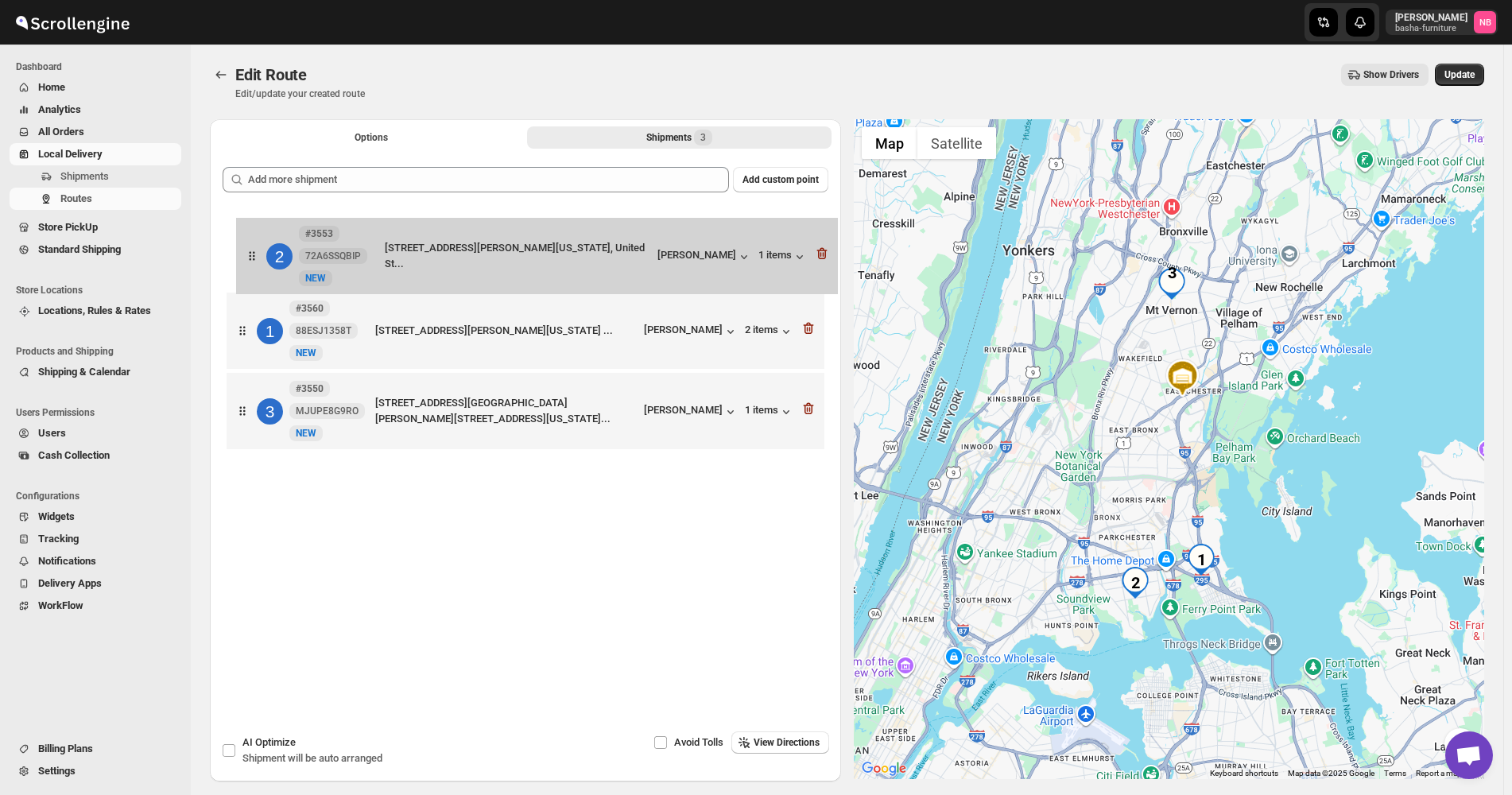
drag, startPoint x: 467, startPoint y: 350, endPoint x: 479, endPoint y: 267, distance: 83.9
click at [479, 267] on div "1 #3560 88ESJ1358T [GEOGRAPHIC_DATA][STREET_ADDRESS][PERSON_NAME][US_STATE] ...…" at bounding box center [526, 332] width 606 height 249
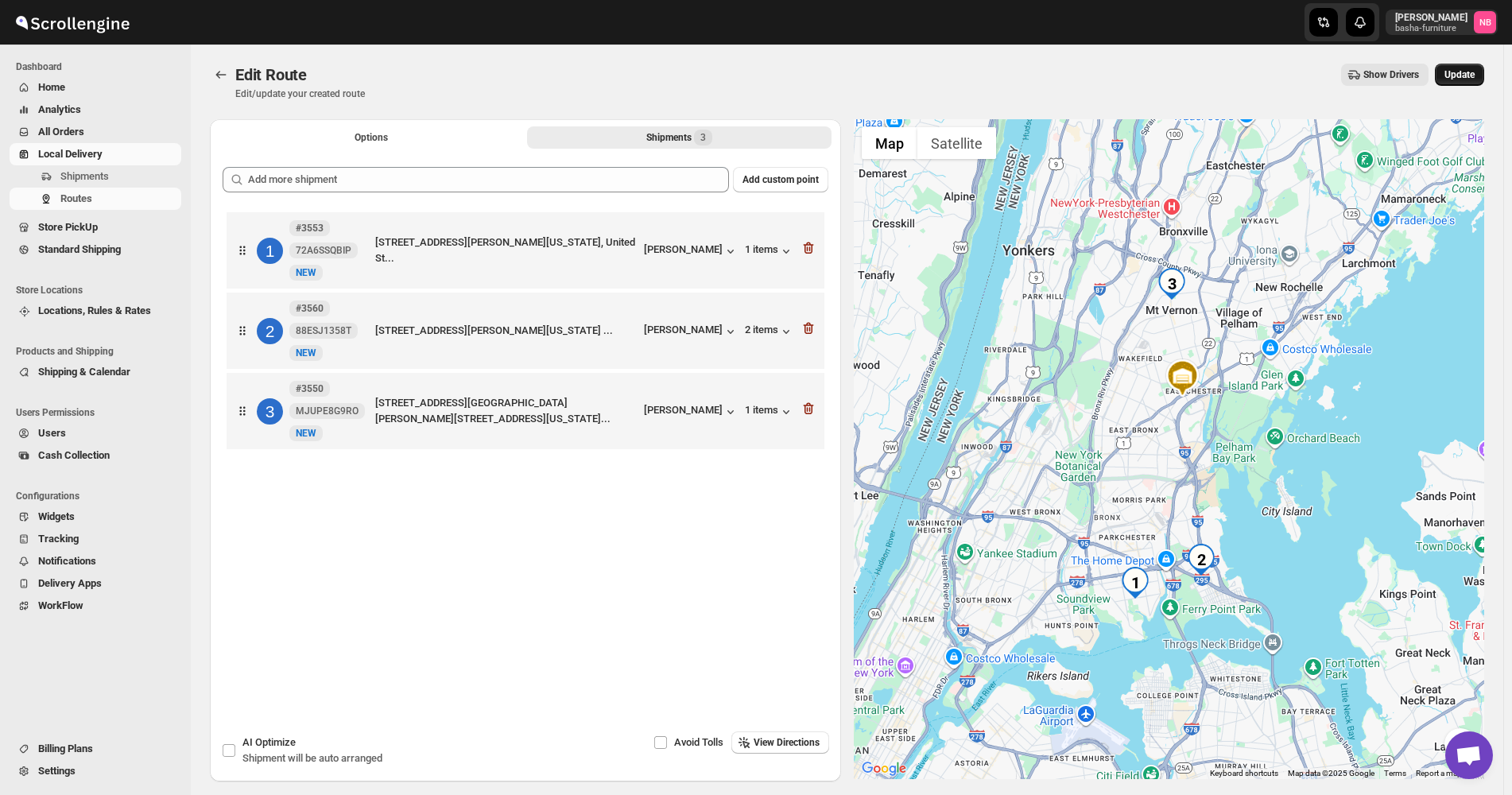
click at [1470, 80] on span "Update" at bounding box center [1459, 75] width 30 height 13
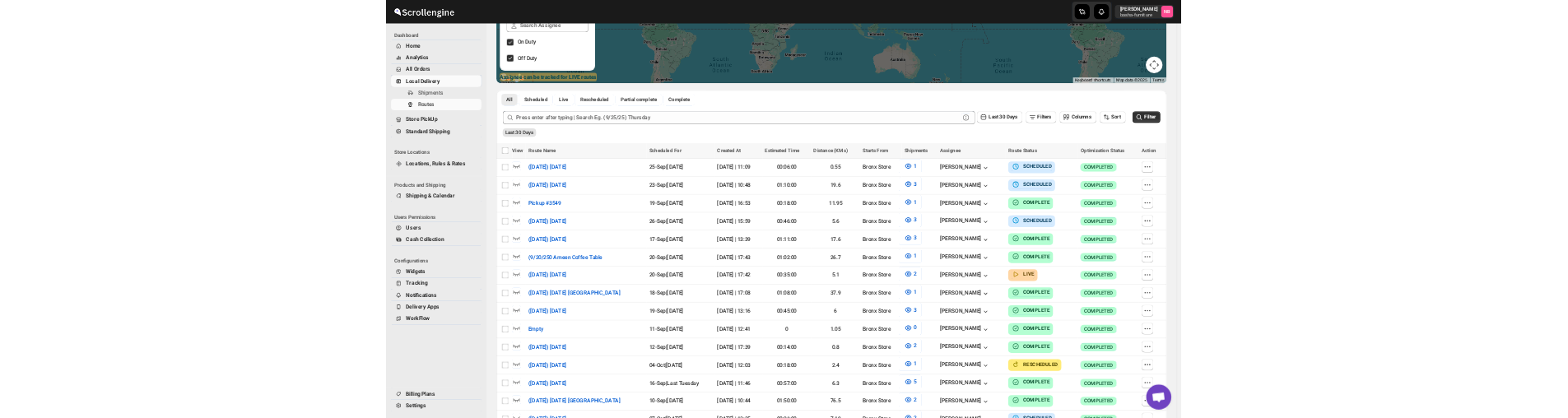
scroll to position [329, 0]
